Goal: Navigation & Orientation: Find specific page/section

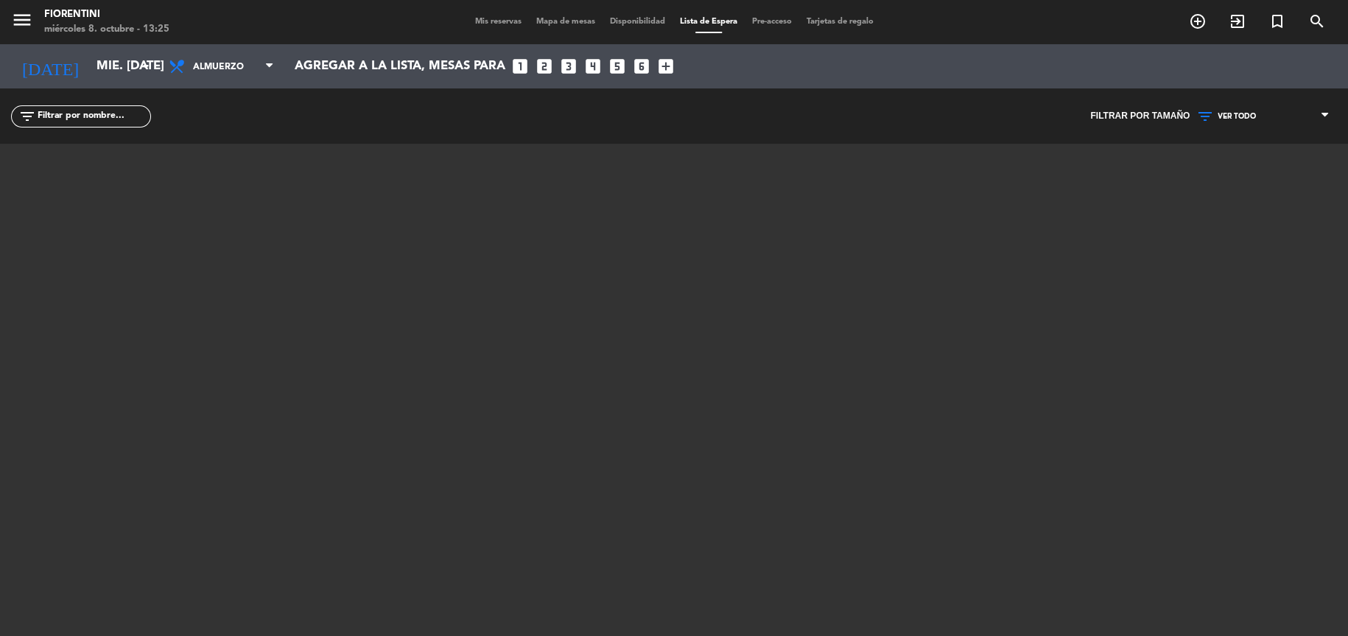
click at [486, 22] on span "Mis reservas" at bounding box center [498, 22] width 61 height 8
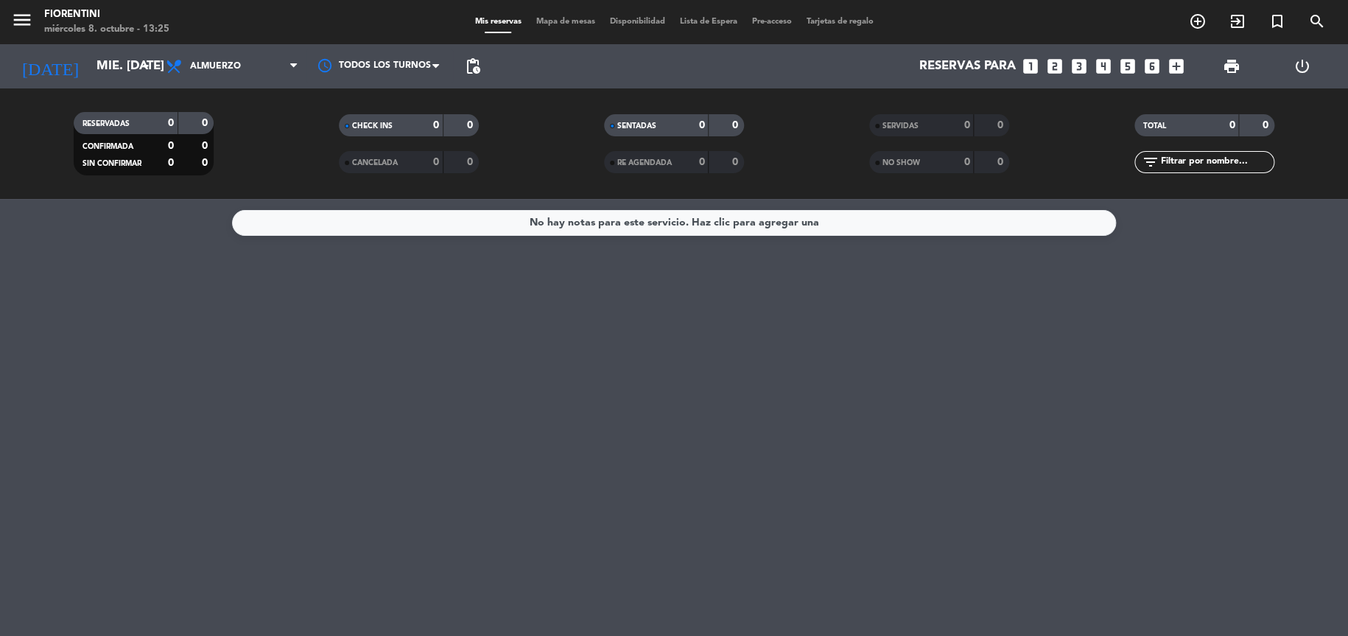
click at [639, 18] on span "Disponibilidad" at bounding box center [638, 22] width 70 height 8
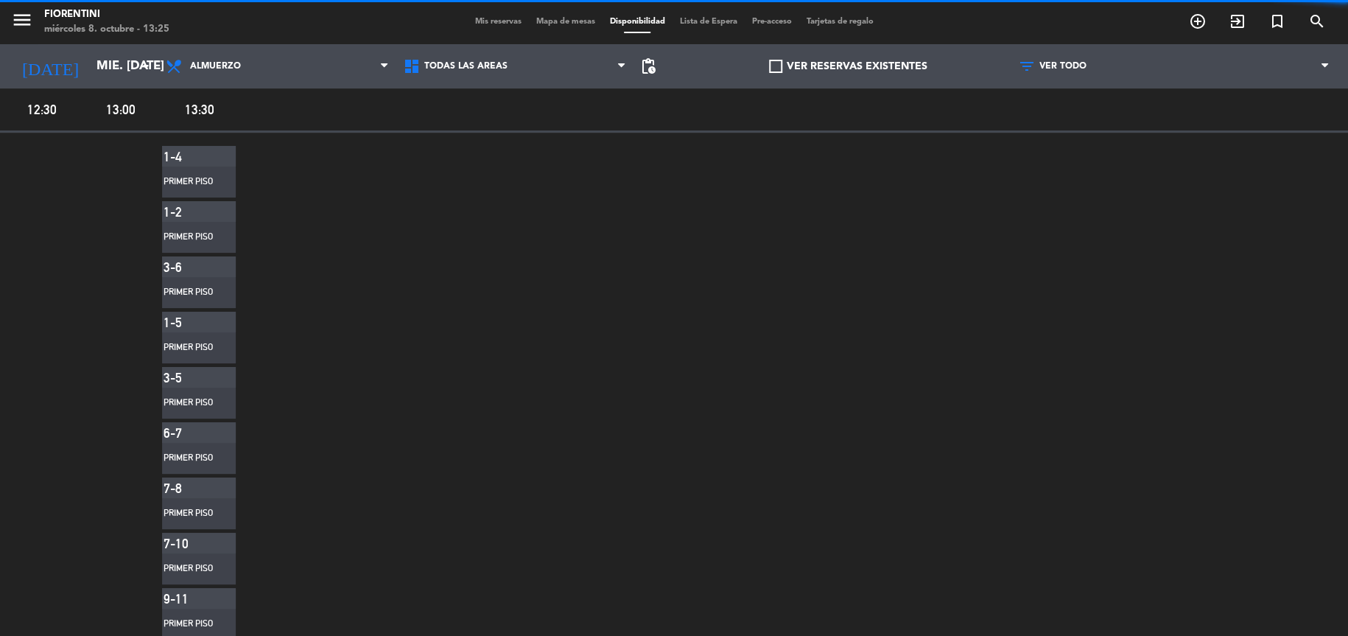
click at [713, 23] on span "Lista de Espera" at bounding box center [709, 22] width 72 height 8
